Goal: Task Accomplishment & Management: Manage account settings

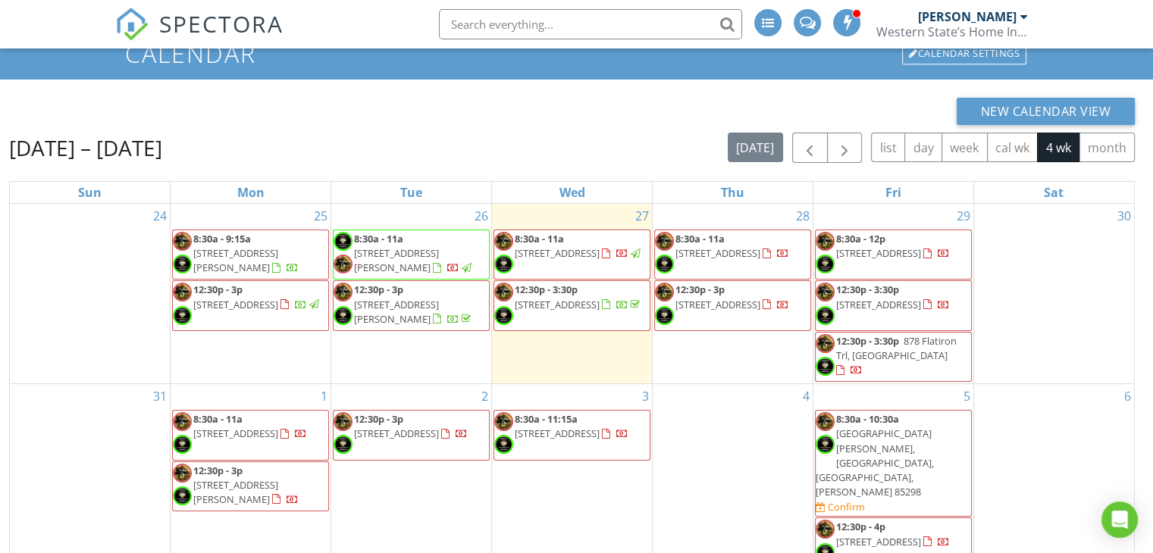
scroll to position [152, 0]
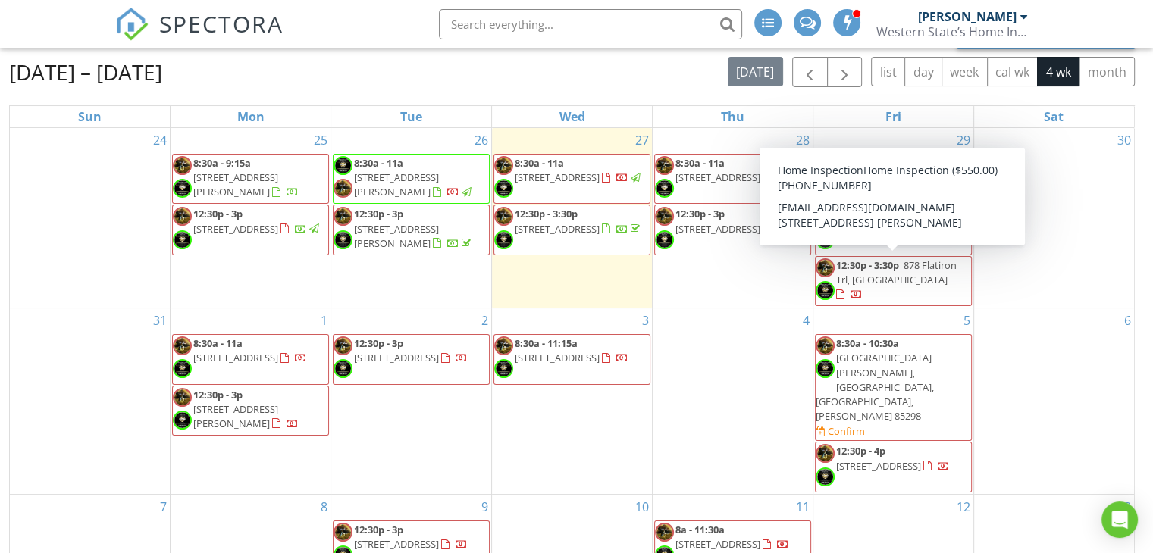
click at [904, 275] on span "878 Flatiron Trl, Apache Junction 85120" at bounding box center [896, 273] width 121 height 28
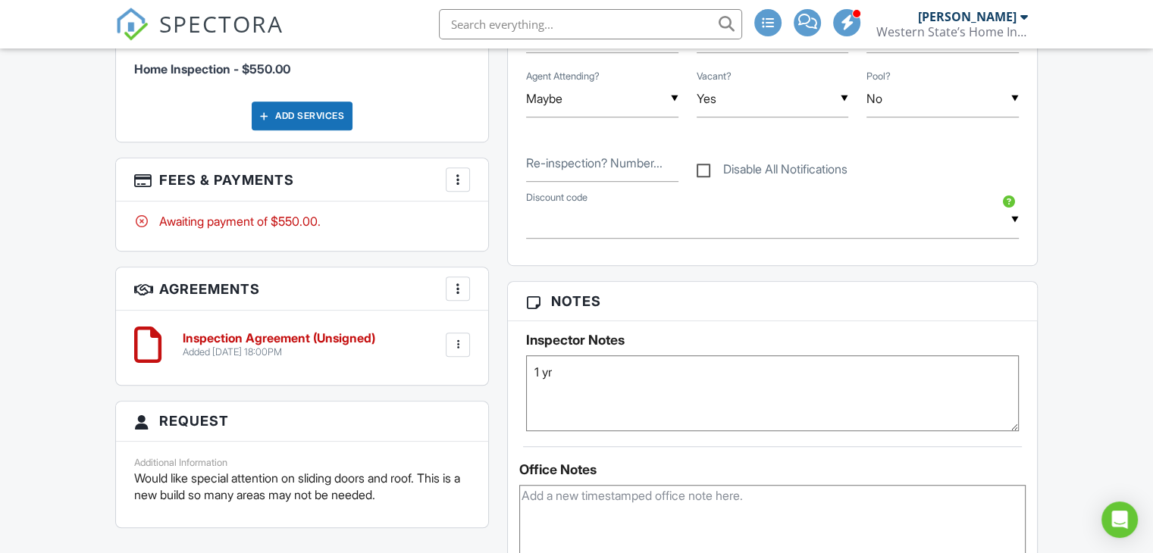
scroll to position [986, 0]
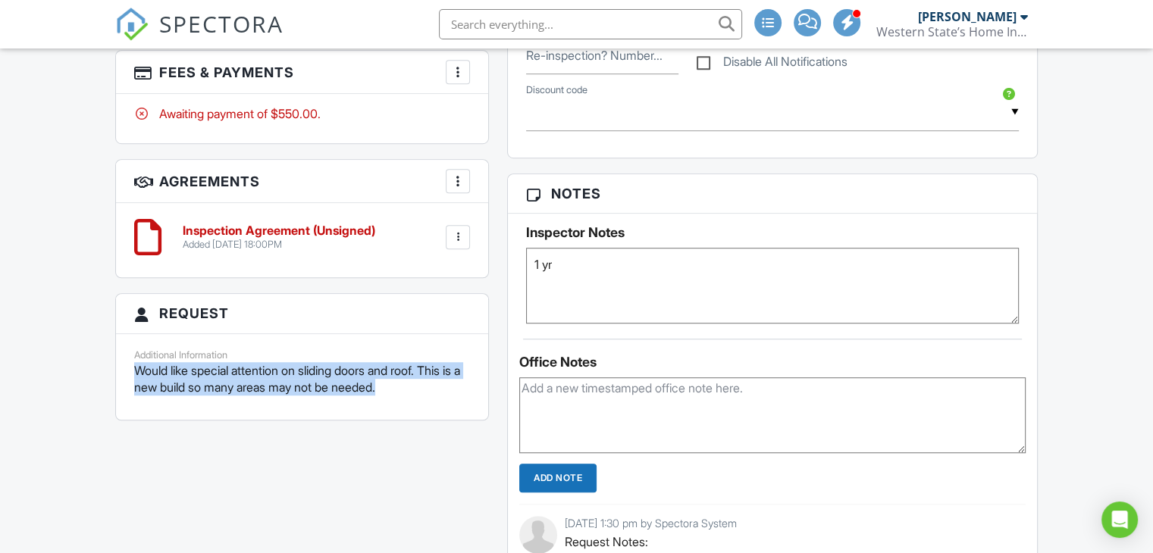
drag, startPoint x: 136, startPoint y: 367, endPoint x: 434, endPoint y: 385, distance: 298.5
click at [434, 385] on p "Would like special attention on sliding doors and roof. This is a new build so …" at bounding box center [302, 379] width 336 height 34
copy p "Would like special attention on sliding doors and roof. This is a new build so …"
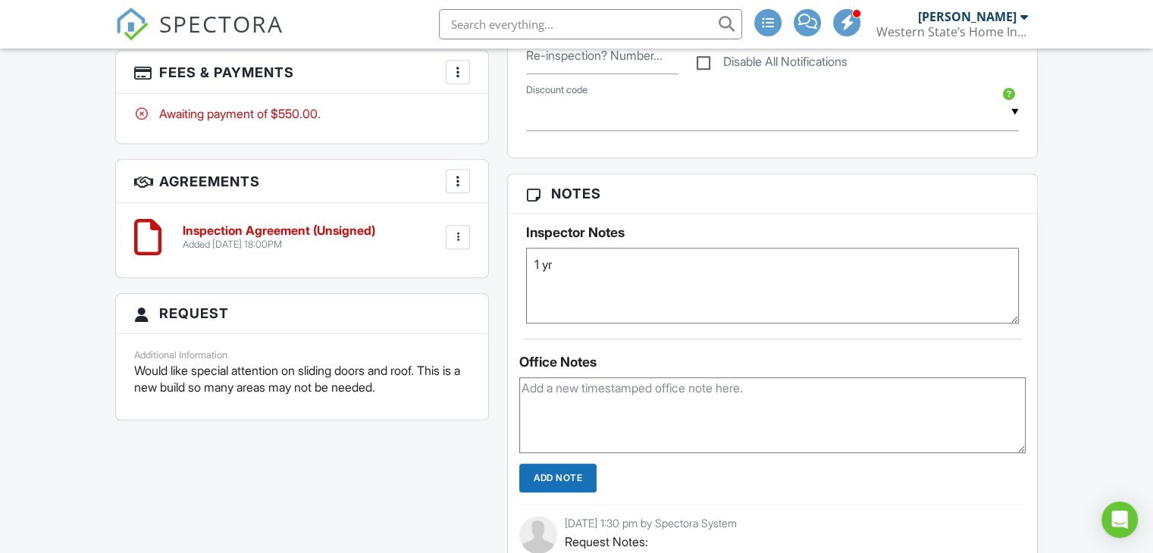
click at [609, 266] on textarea "1 yr" at bounding box center [772, 286] width 493 height 76
click at [540, 290] on textarea "1 yr" at bounding box center [772, 286] width 493 height 76
paste textarea "Would like special attention on sliding doors and roof. This is a new build so …"
type textarea "1 yr Would like special attention on sliding doors and roof. This is a new buil…"
click at [1117, 308] on div "Dashboard Settings Calendar Templates Contacts Metrics Automations New Inspecti…" at bounding box center [576, 328] width 1153 height 2531
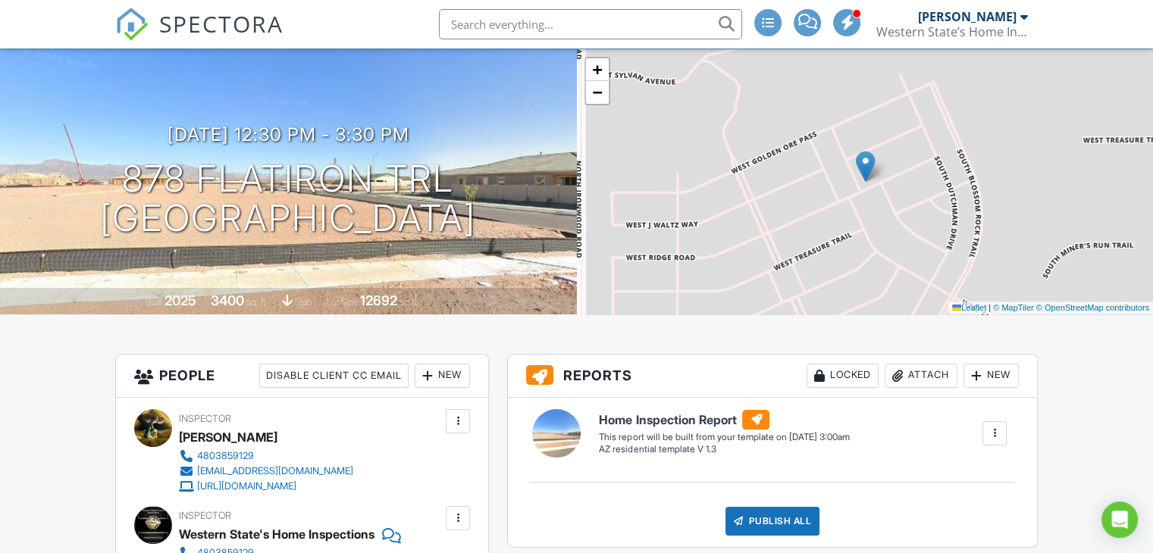
scroll to position [0, 0]
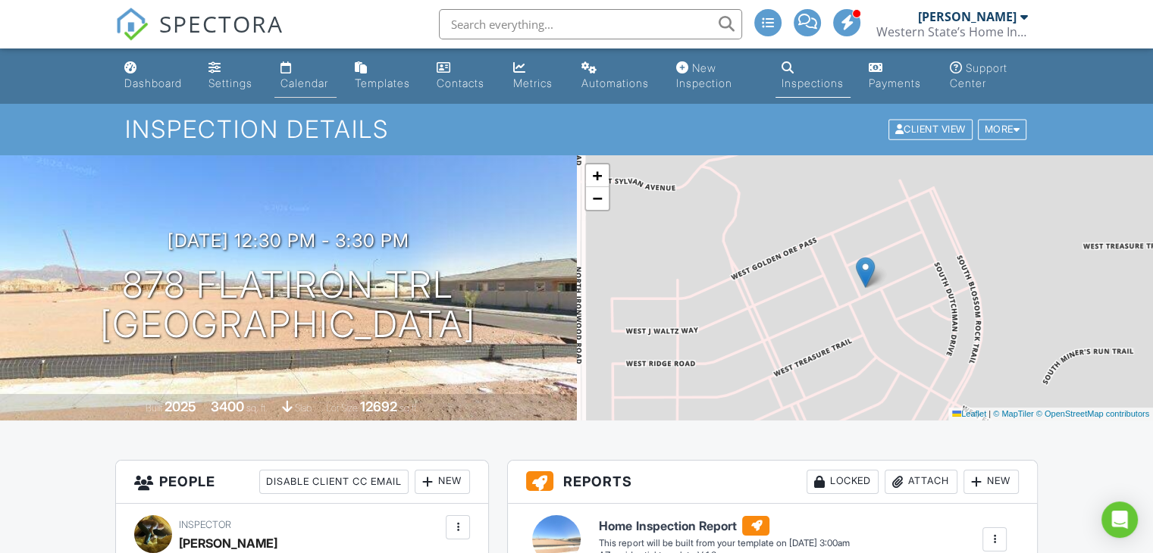
click at [301, 80] on div "Calendar" at bounding box center [305, 83] width 48 height 13
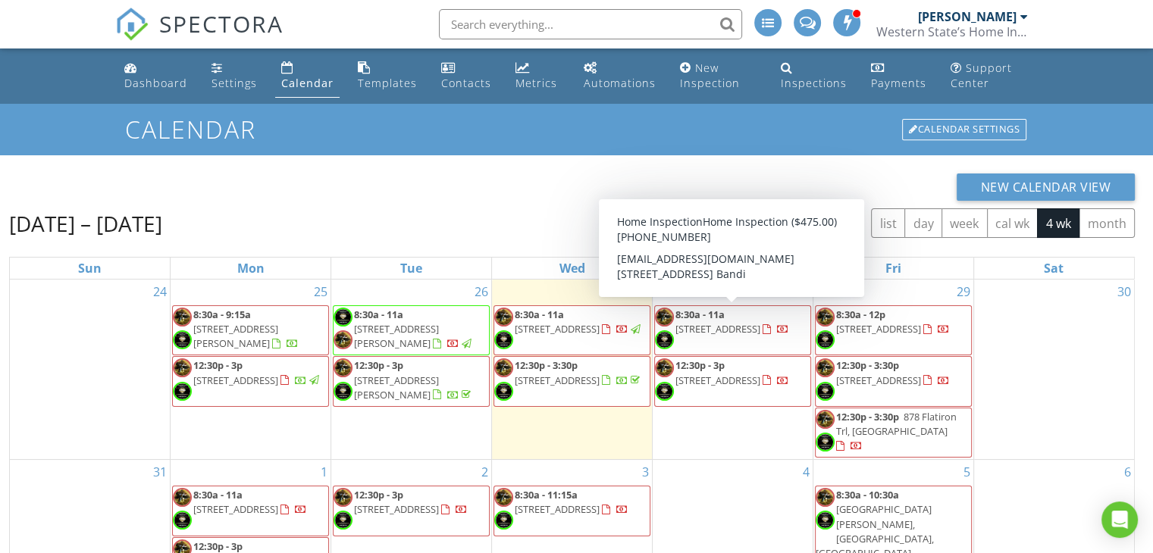
click at [725, 328] on span "[STREET_ADDRESS]" at bounding box center [718, 329] width 85 height 14
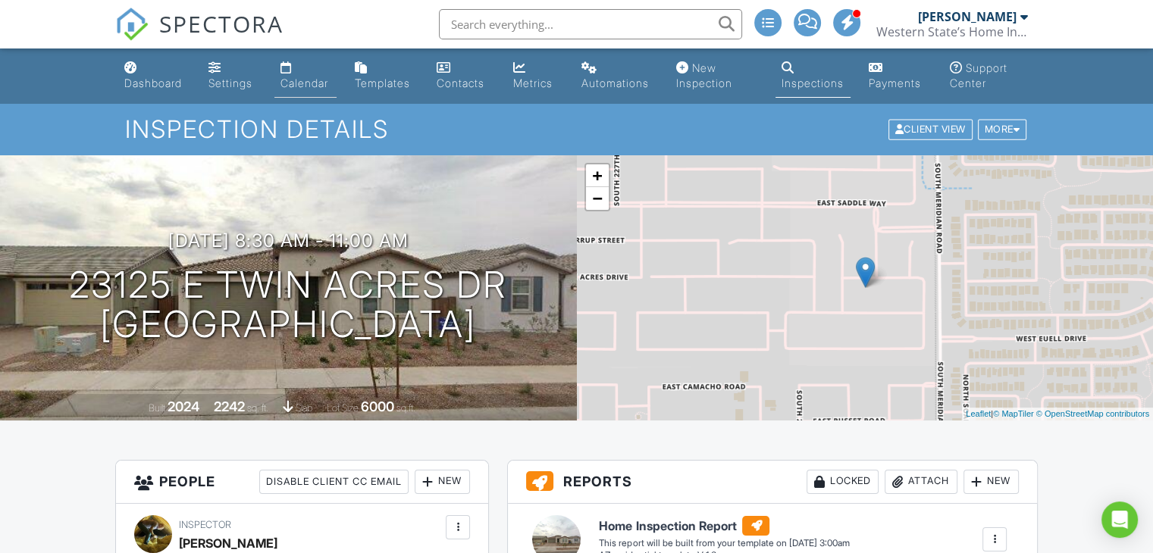
click at [305, 83] on div "Calendar" at bounding box center [305, 83] width 48 height 13
